Goal: Task Accomplishment & Management: Use online tool/utility

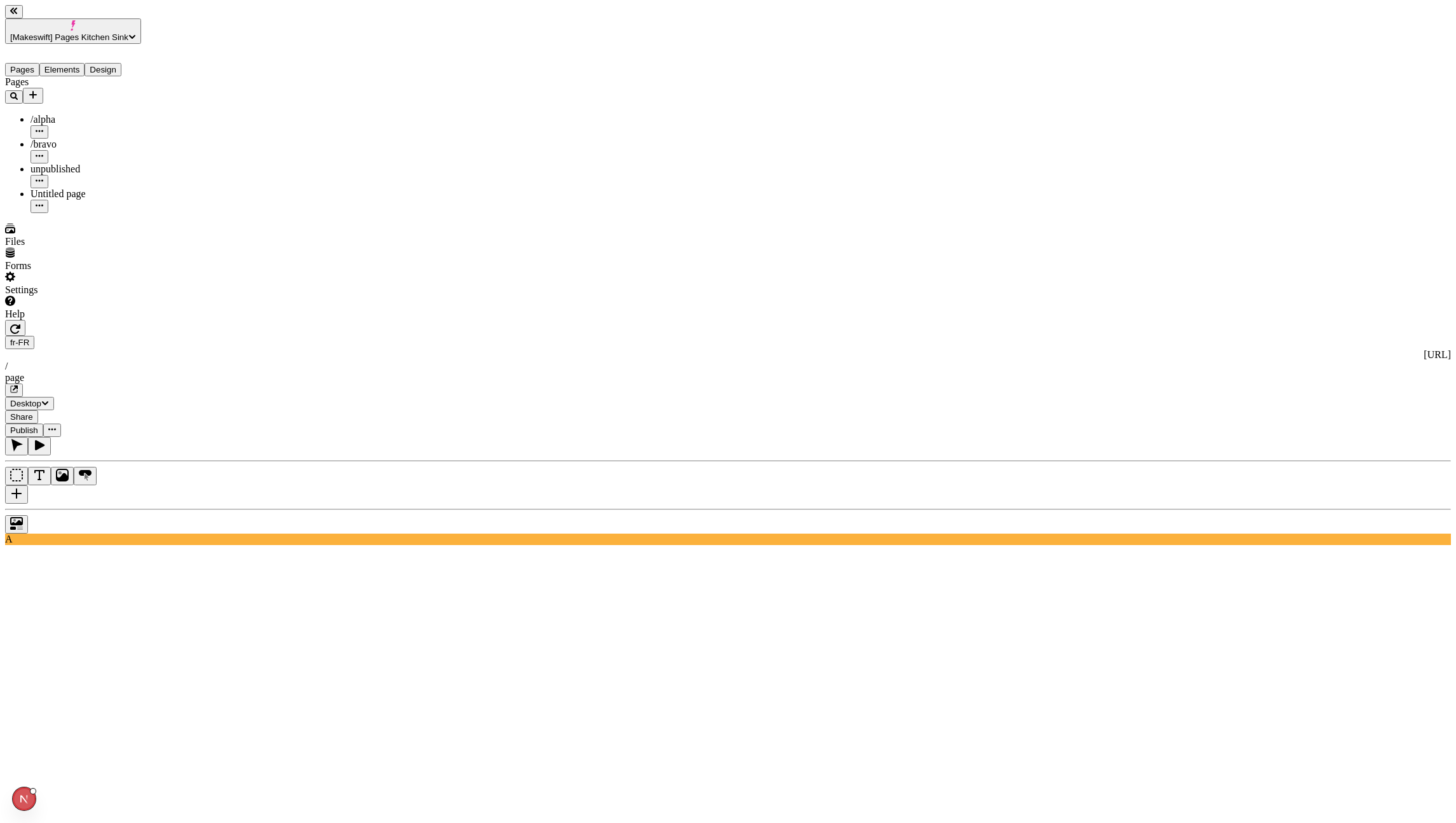
click at [23, 383] on button "button" at bounding box center [13, 390] width 18 height 13
click at [49, 33] on span "[Makeswift] Pages Kitchen Sink" at bounding box center [69, 37] width 118 height 9
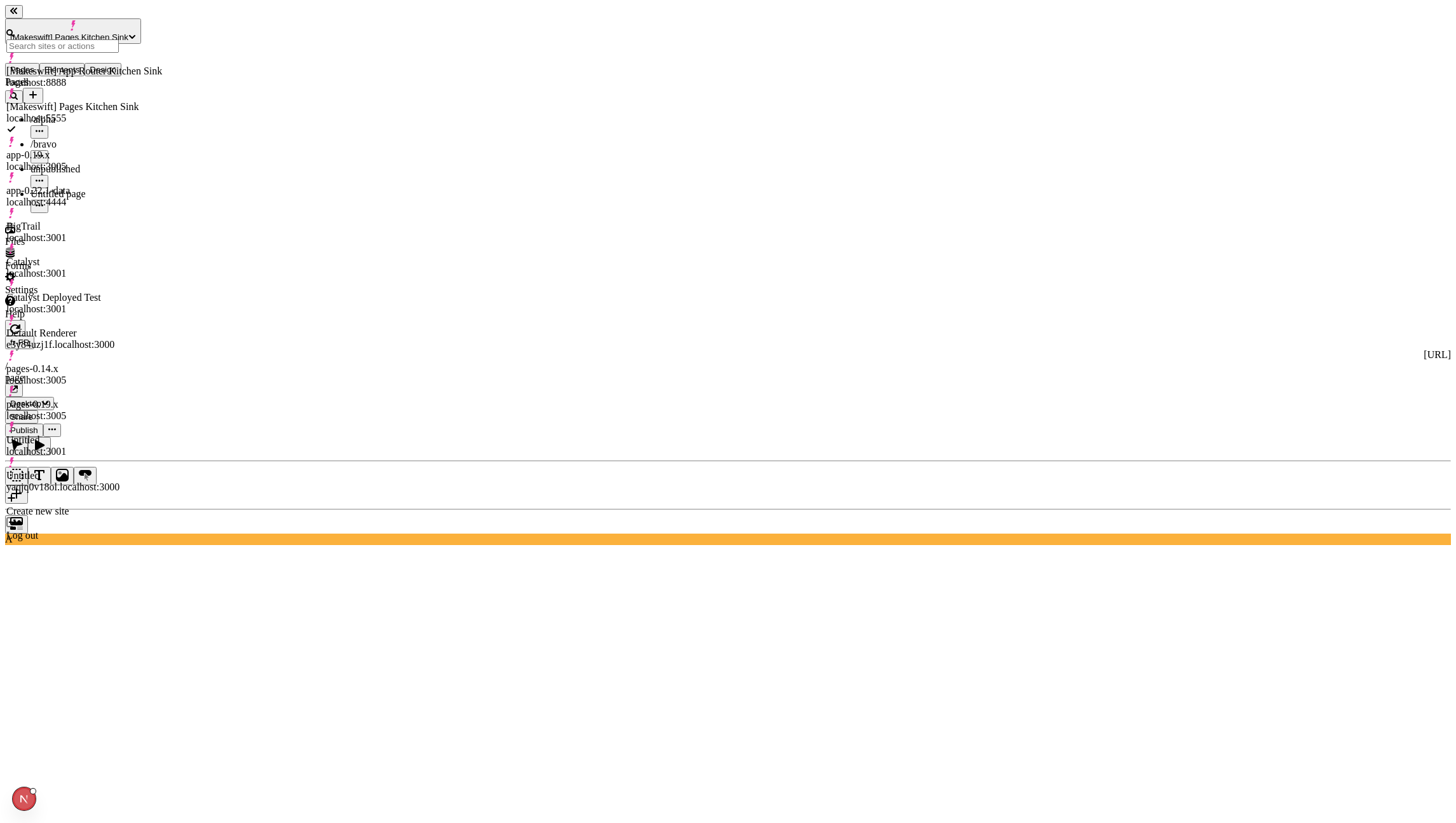
click at [75, 68] on div "[Makeswift] App Router Kitchen Sink" at bounding box center [85, 71] width 156 height 12
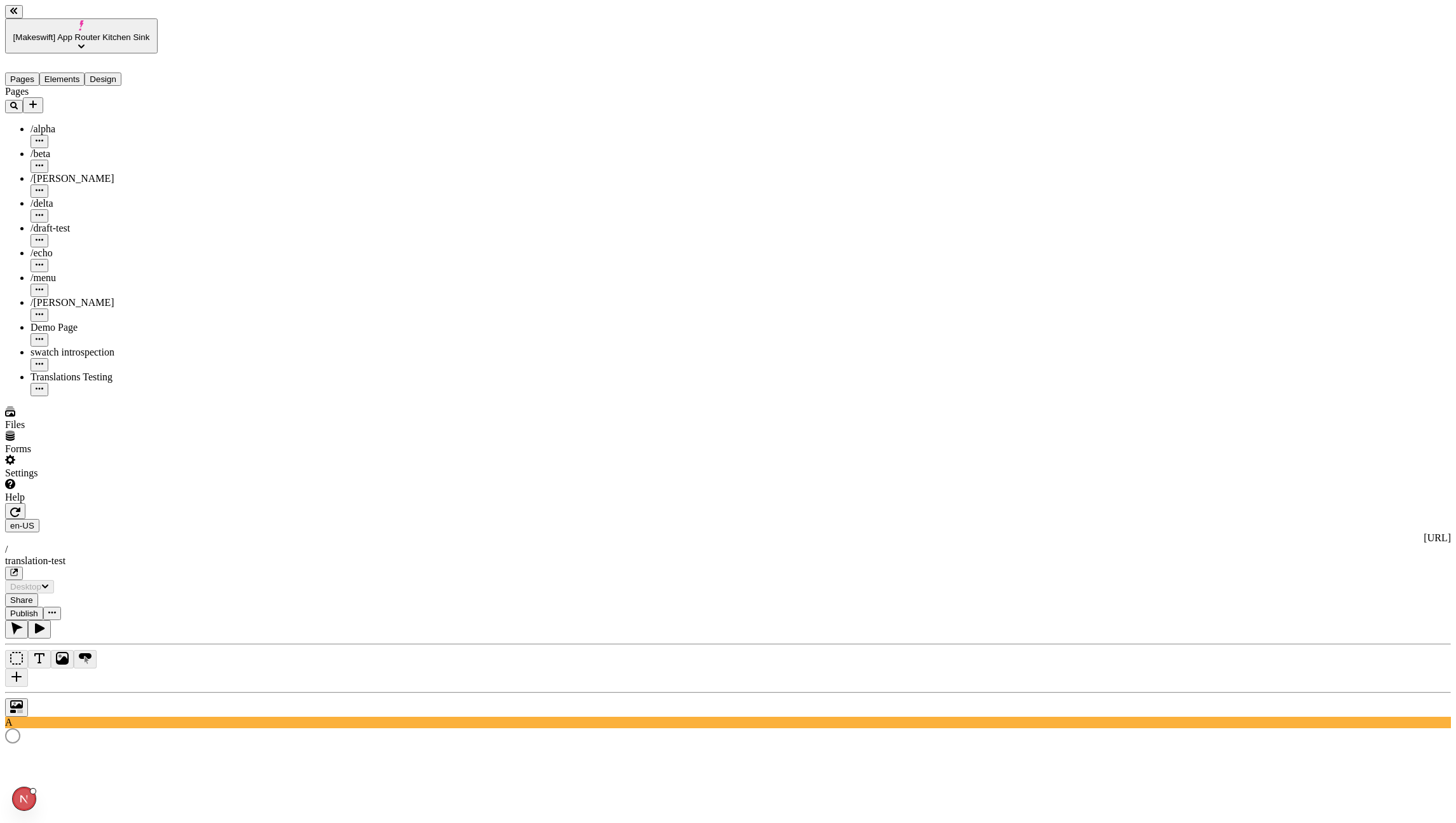
click at [23, 567] on button "button" at bounding box center [13, 574] width 18 height 13
click at [18, 568] on icon "button" at bounding box center [13, 572] width 8 height 8
